Goal: Find contact information: Obtain details needed to contact an individual or organization

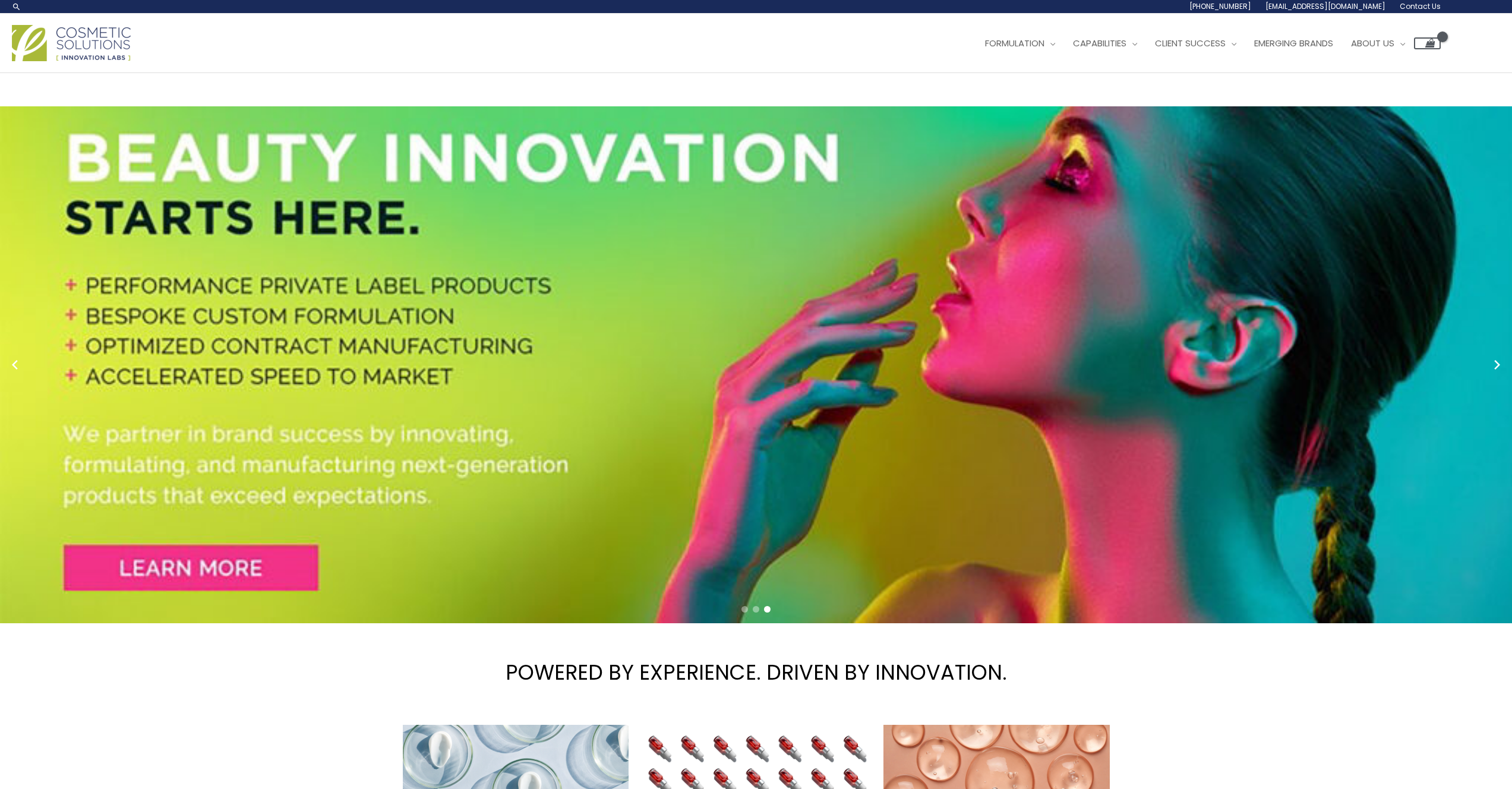
click at [0, 0] on span "Contact Us" at bounding box center [0, 0] width 0 height 0
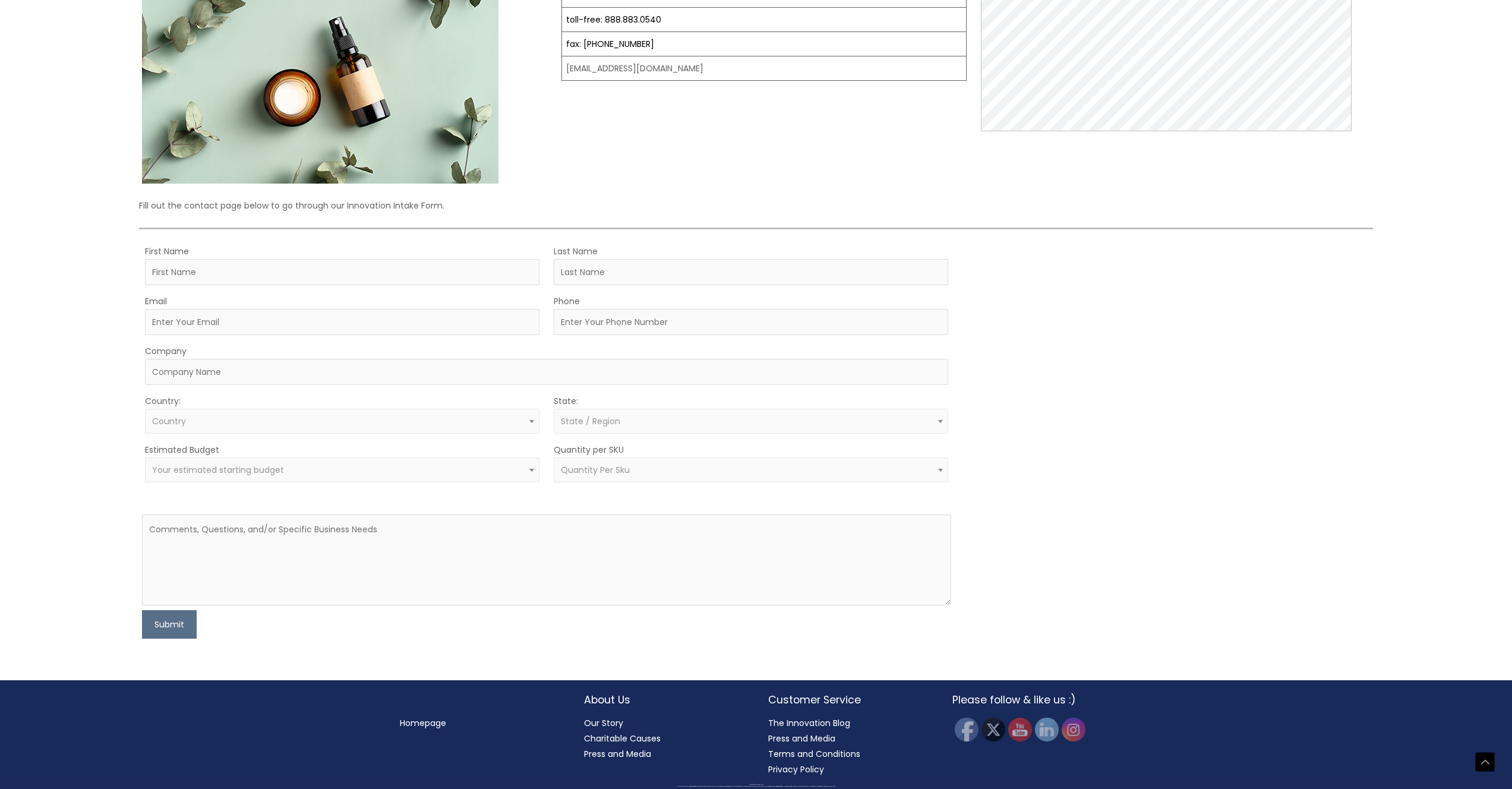
scroll to position [442, 0]
click at [294, 262] on input "First Name" at bounding box center [342, 272] width 395 height 26
drag, startPoint x: 88, startPoint y: 233, endPoint x: 785, endPoint y: 489, distance: 742.5
click at [784, 489] on div "Let’s Innovate Together office: 561.226.8600 toll-free: 888.883.0540 fax: 561.2…" at bounding box center [756, 293] width 1512 height 774
click at [1003, 388] on div "MOQ TRIGGER STEP 2 TRIGGER" at bounding box center [1167, 441] width 405 height 395
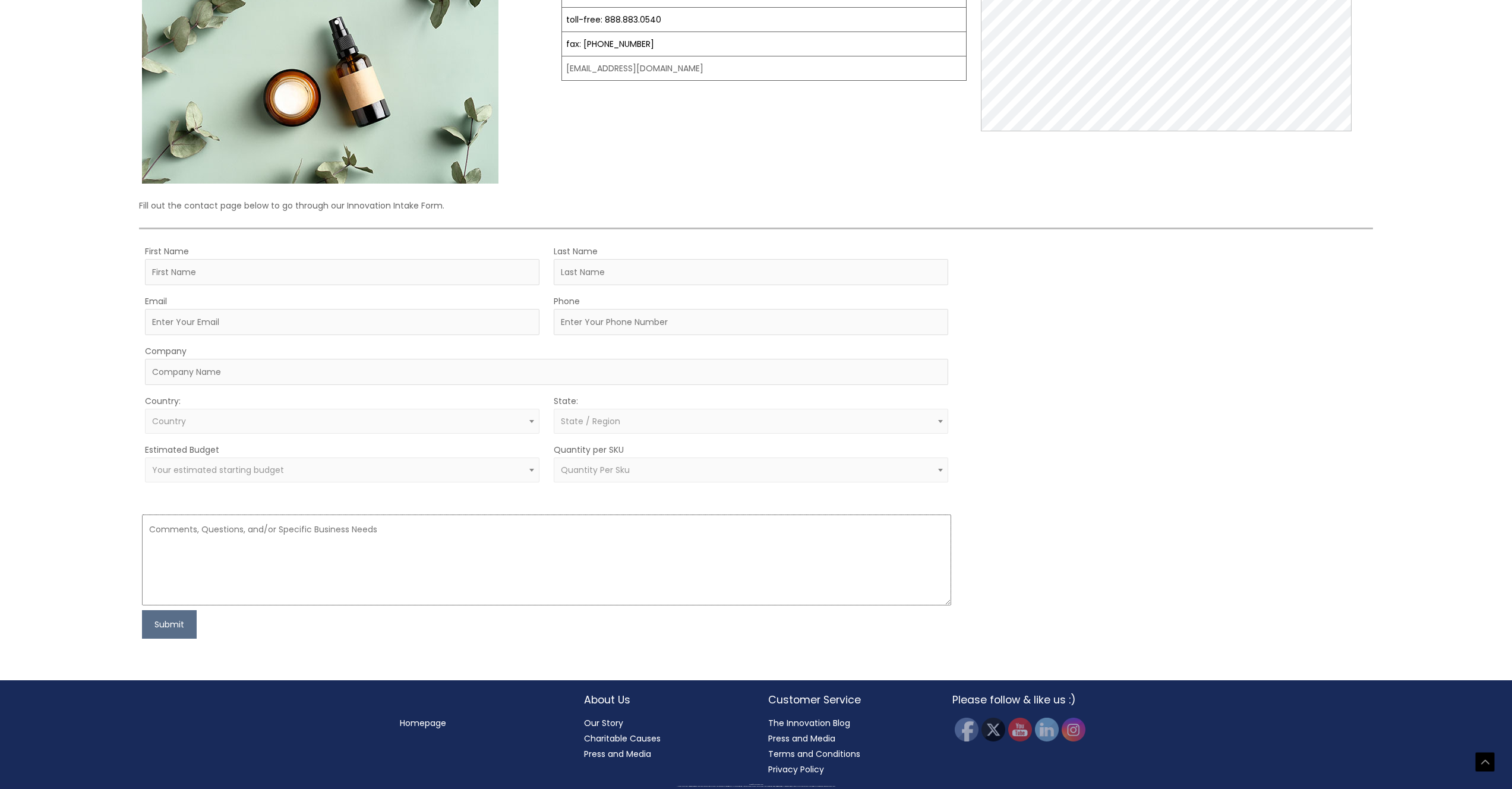
click at [226, 536] on textarea at bounding box center [546, 559] width 809 height 91
